Goal: Check status: Check status

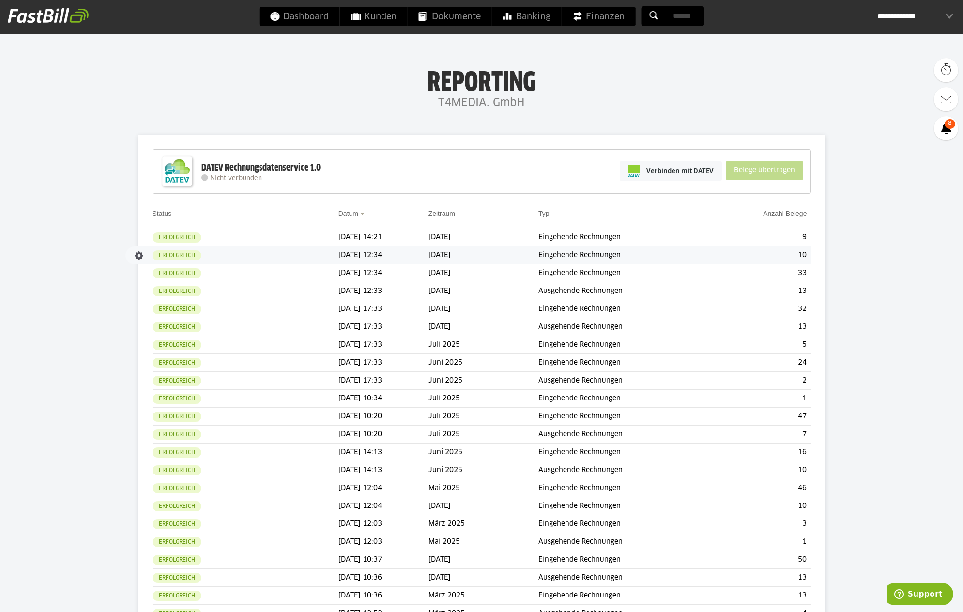
click at [408, 257] on td "[DATE] 12:34" at bounding box center [383, 255] width 90 height 18
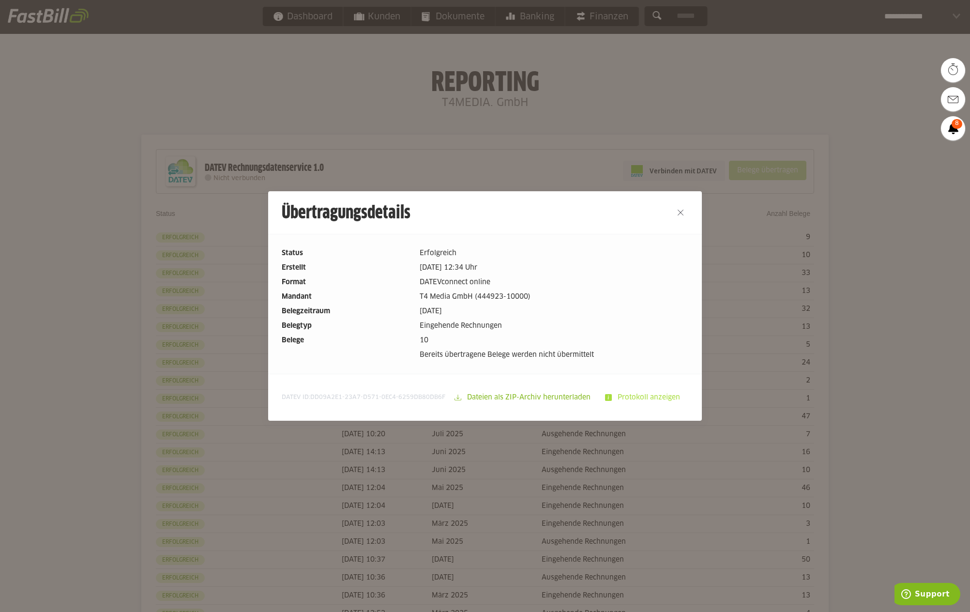
click at [643, 400] on slot "Protokoll anzeigen" at bounding box center [650, 397] width 76 height 18
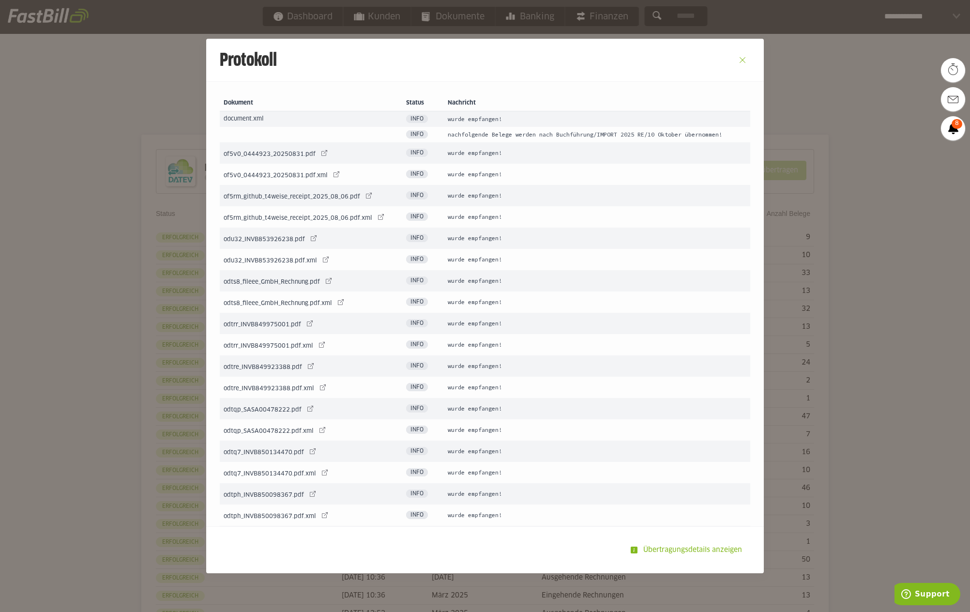
click at [740, 61] on button "Close" at bounding box center [742, 59] width 15 height 15
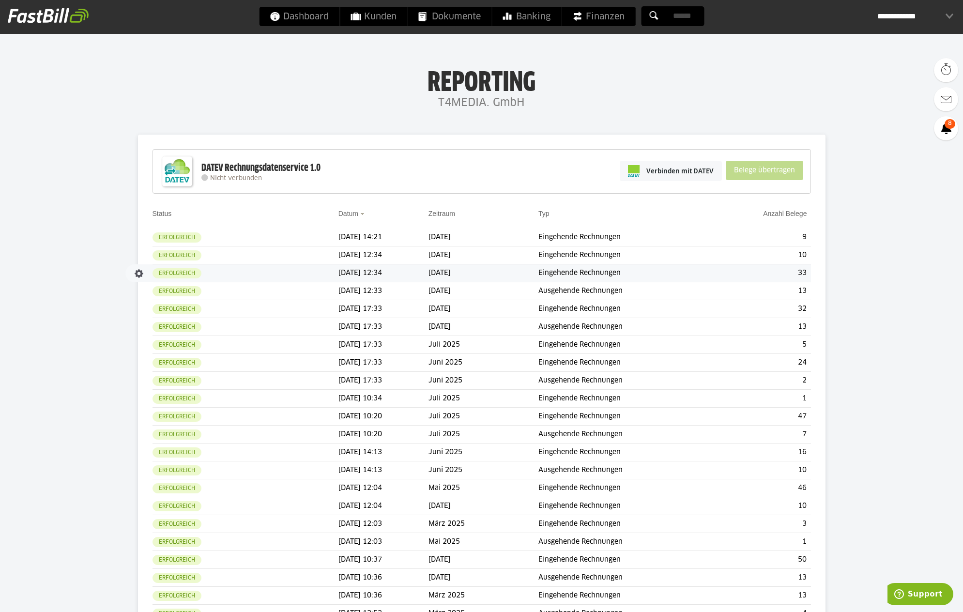
click at [527, 275] on td "[DATE]" at bounding box center [483, 273] width 110 height 18
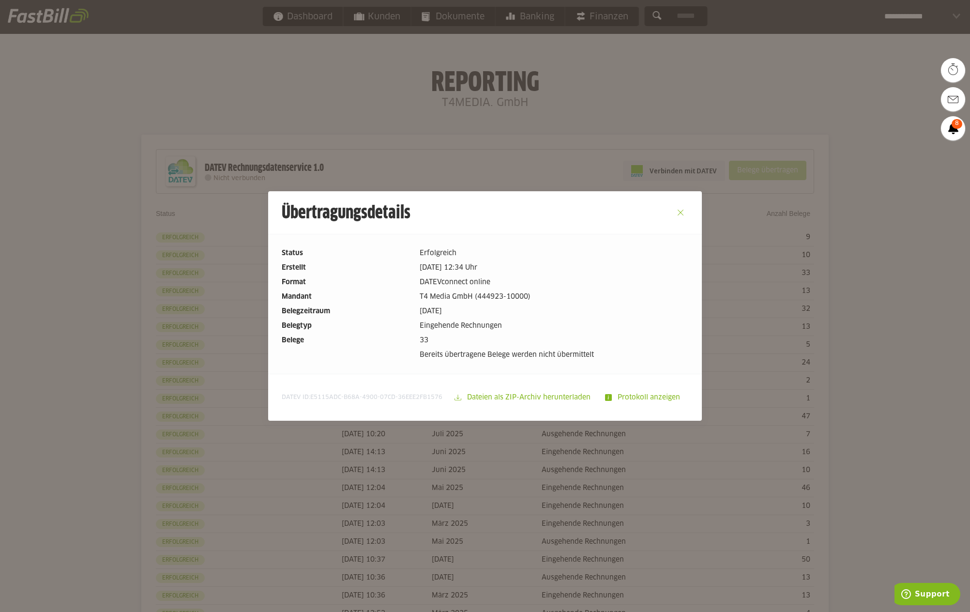
click at [678, 210] on button "Close" at bounding box center [680, 212] width 15 height 15
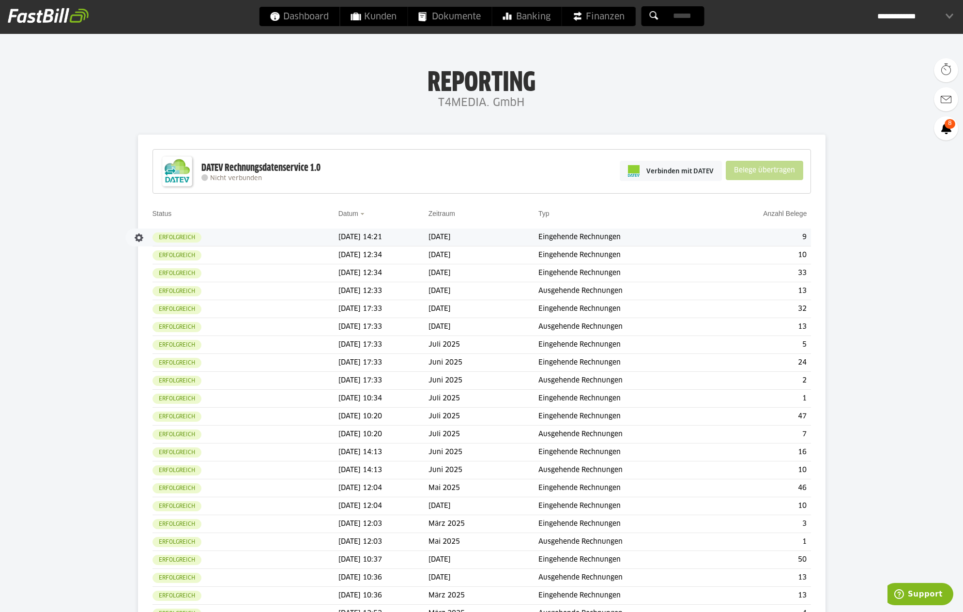
click at [531, 239] on td "[DATE]" at bounding box center [483, 237] width 110 height 18
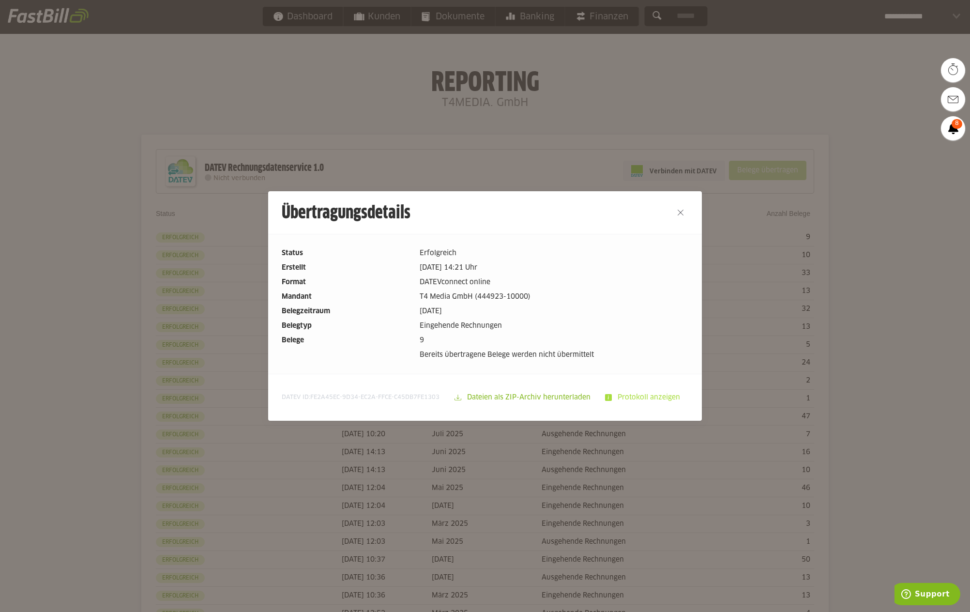
click at [621, 398] on slot "Protokoll anzeigen" at bounding box center [650, 397] width 76 height 18
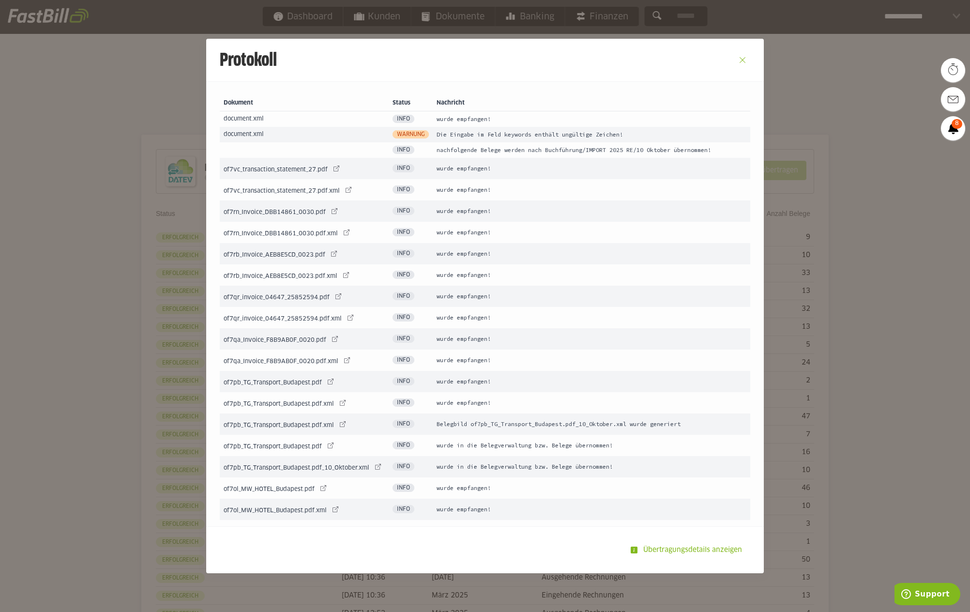
click at [736, 61] on button "Close" at bounding box center [742, 59] width 15 height 15
